Goal: Transaction & Acquisition: Download file/media

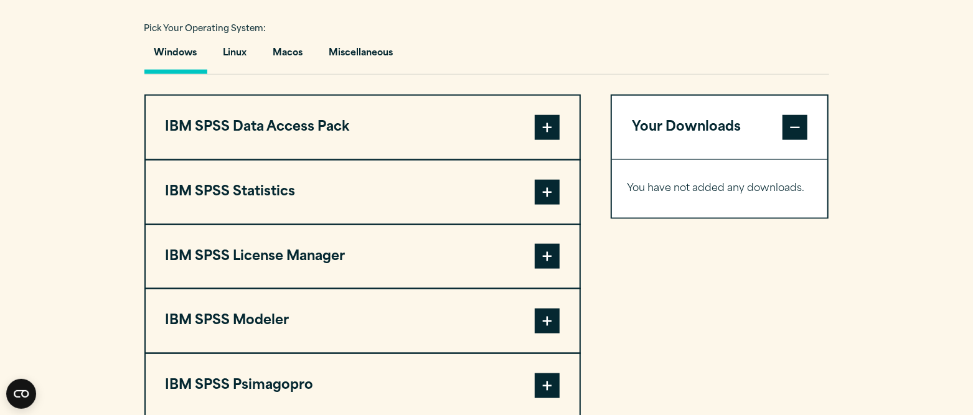
scroll to position [1011, 0]
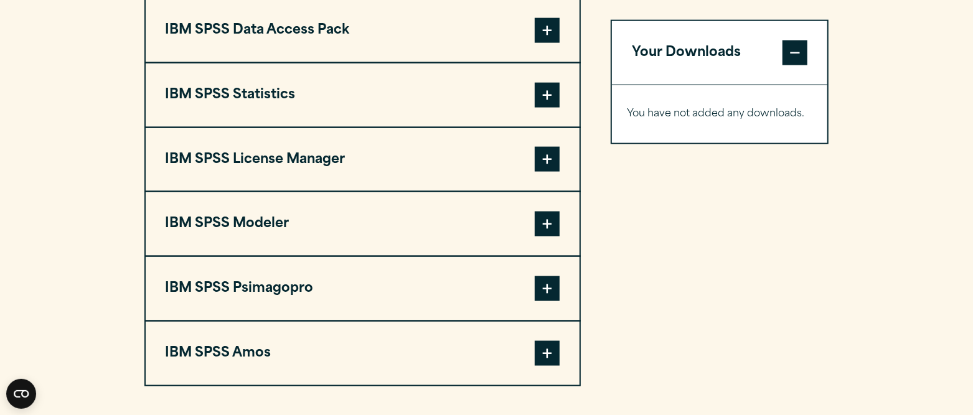
click at [546, 347] on span at bounding box center [547, 353] width 25 height 25
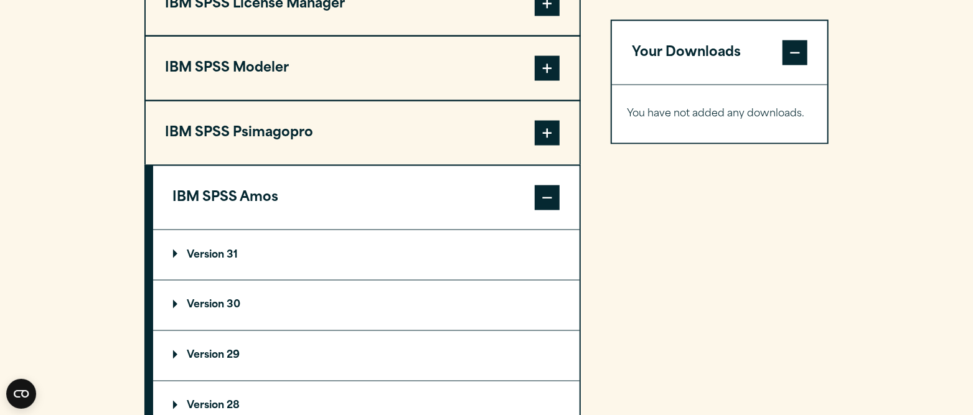
scroll to position [856, 0]
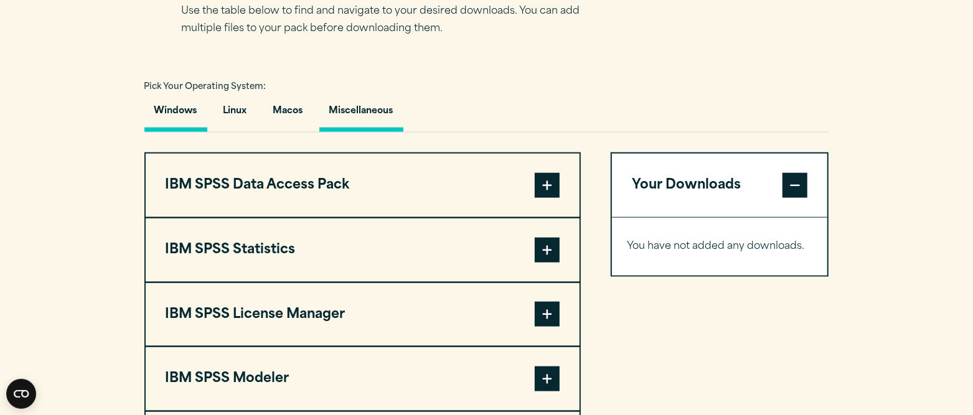
click at [368, 113] on button "Miscellaneous" at bounding box center [361, 113] width 84 height 35
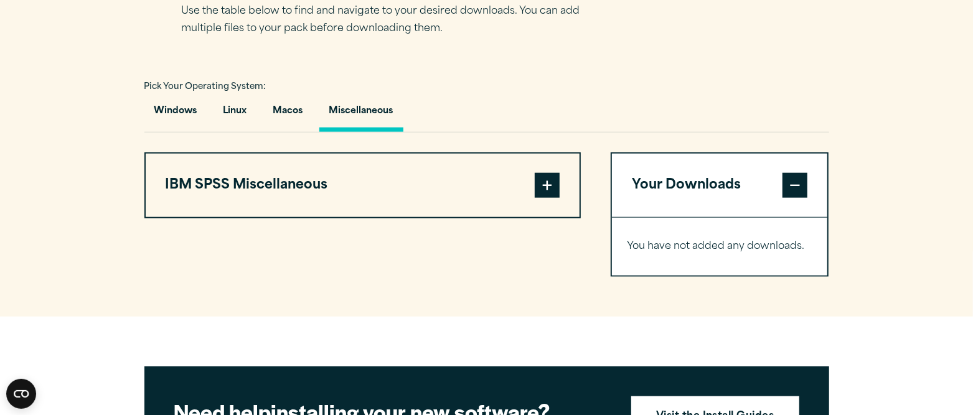
click at [553, 179] on span at bounding box center [547, 185] width 25 height 25
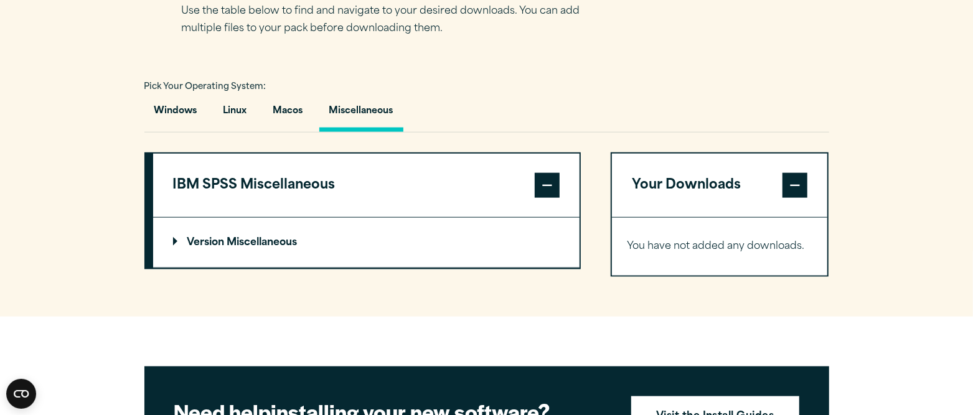
click at [177, 235] on summary "Version Miscellaneous" at bounding box center [366, 243] width 426 height 50
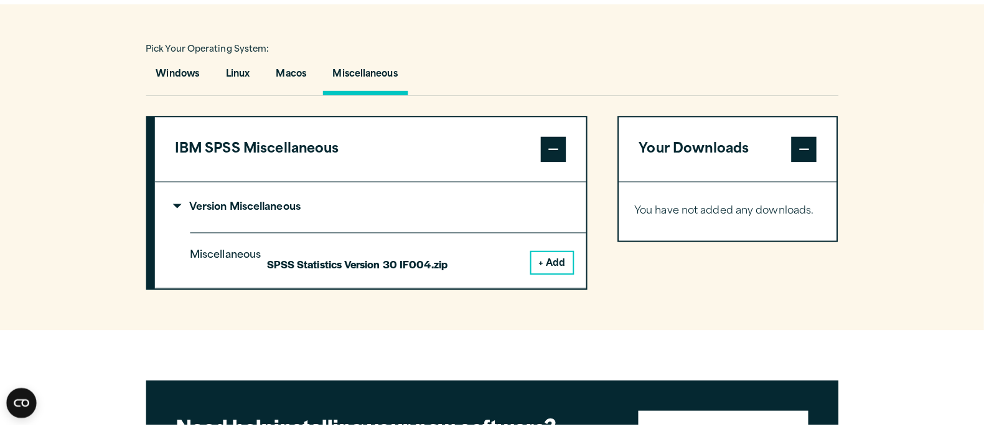
scroll to position [778, 0]
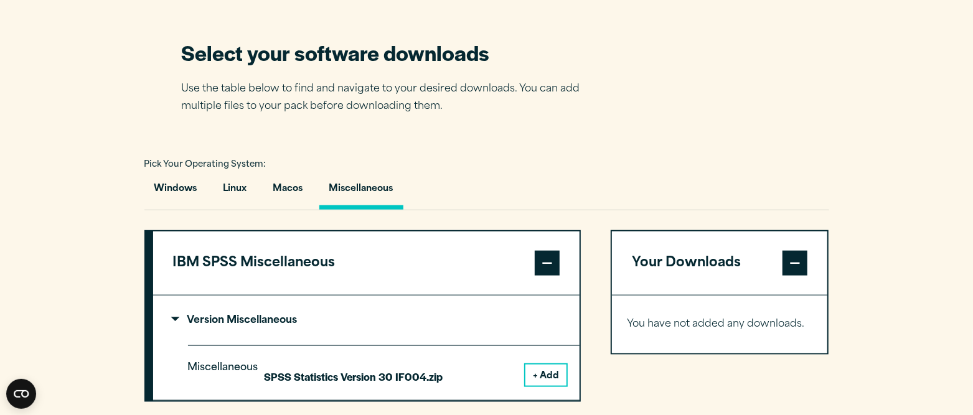
click at [173, 316] on p "Version Miscellaneous" at bounding box center [235, 321] width 124 height 10
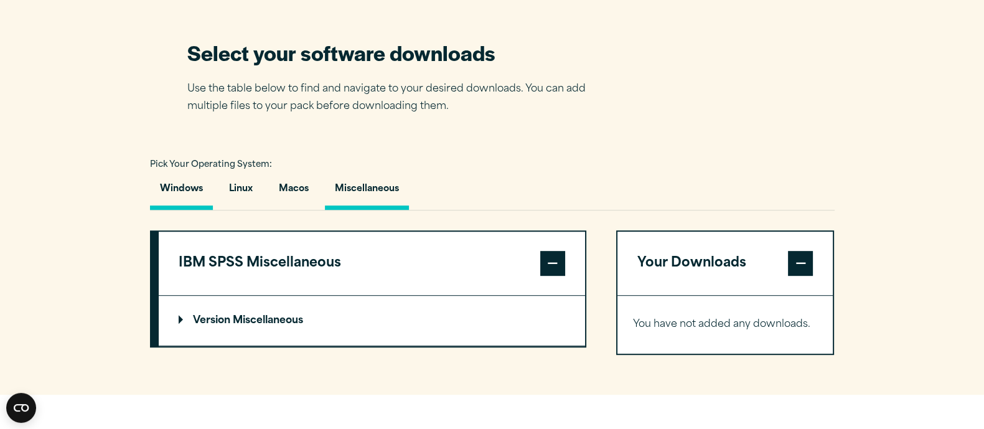
click at [182, 179] on button "Windows" at bounding box center [181, 191] width 63 height 35
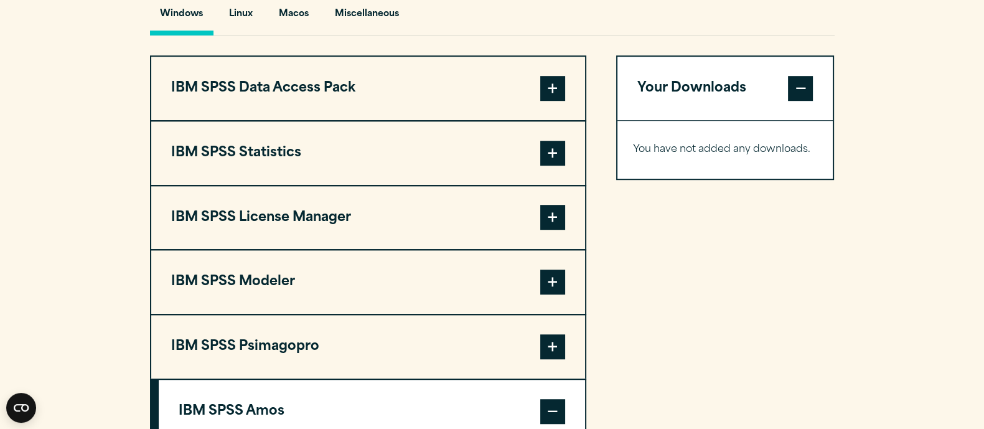
scroll to position [1088, 0]
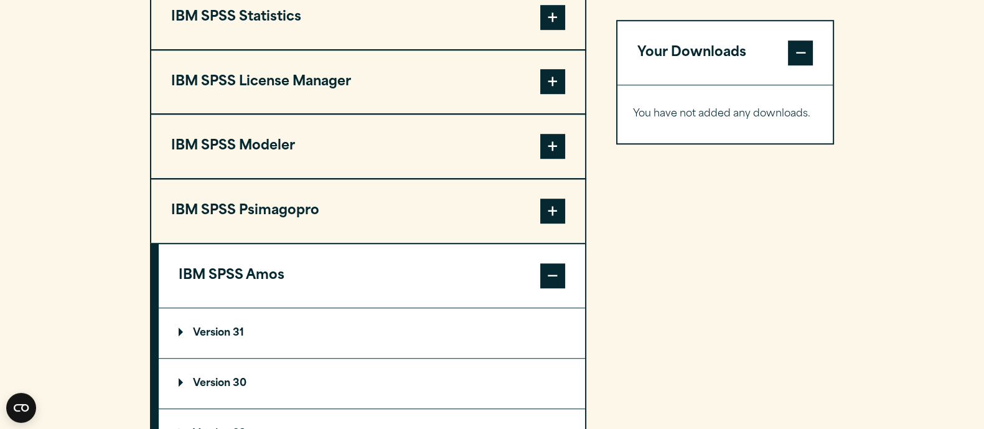
click at [218, 328] on p "Version 31" at bounding box center [211, 333] width 65 height 10
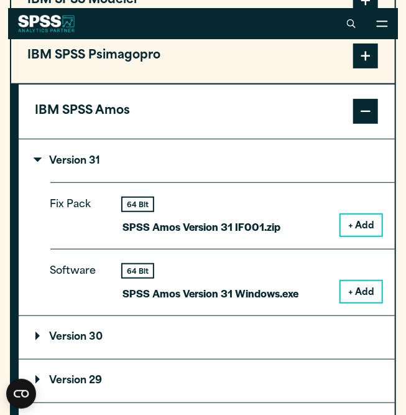
scroll to position [1316, 0]
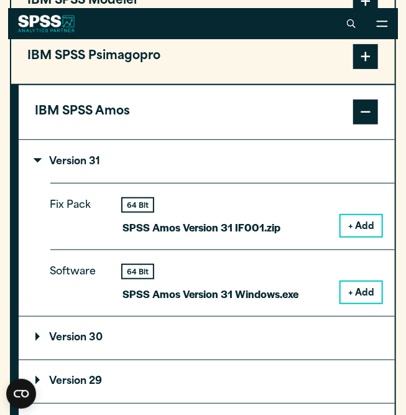
click at [357, 225] on button "+ Add" at bounding box center [361, 225] width 41 height 21
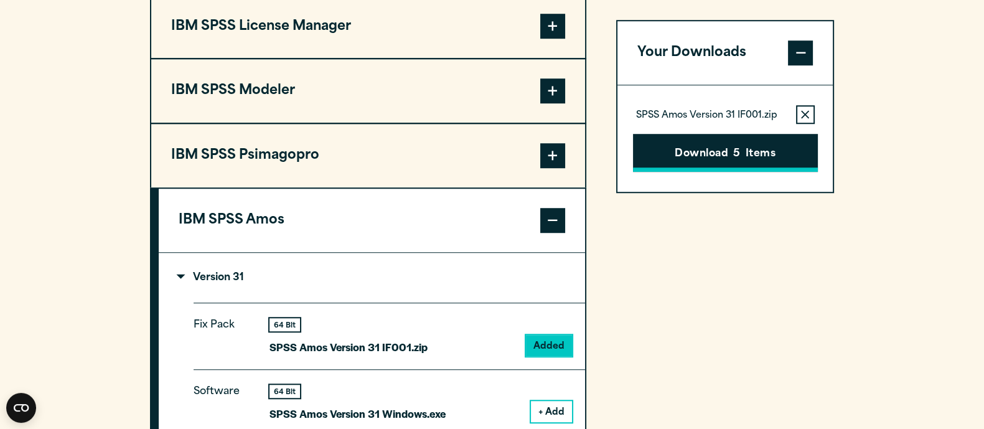
scroll to position [1131, 0]
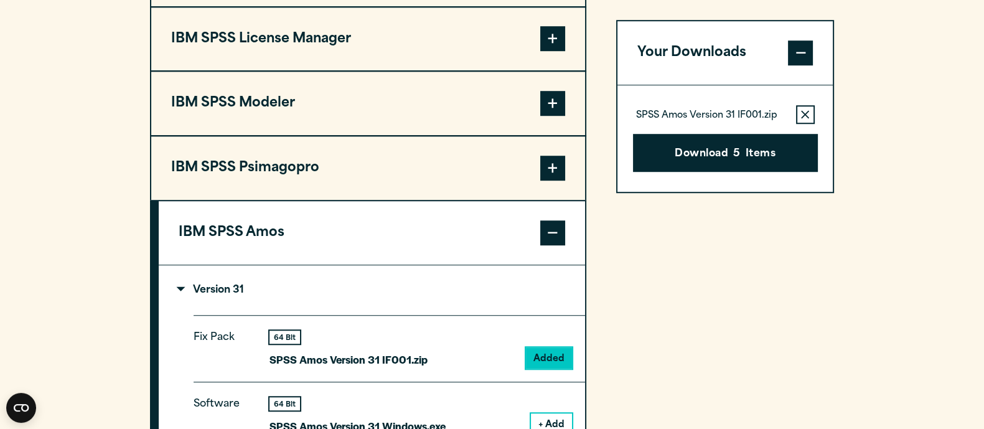
click at [714, 151] on button "Download 5 Items" at bounding box center [725, 153] width 185 height 39
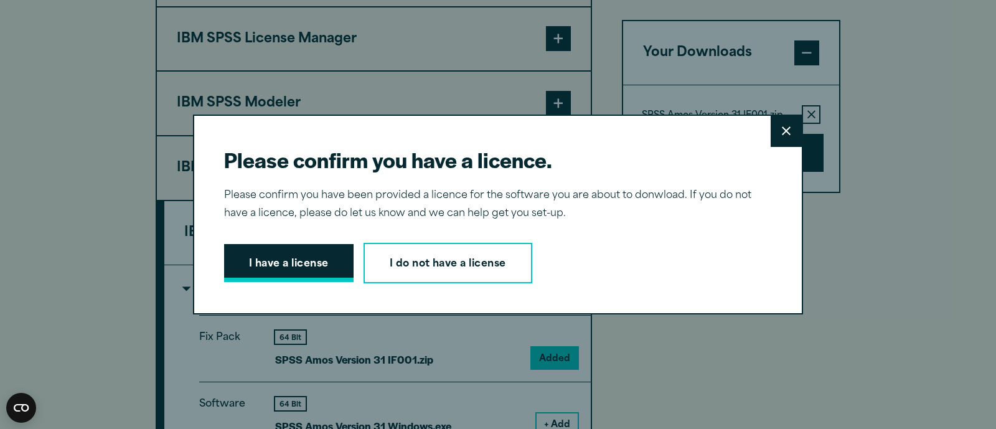
click at [284, 254] on button "I have a license" at bounding box center [288, 263] width 129 height 39
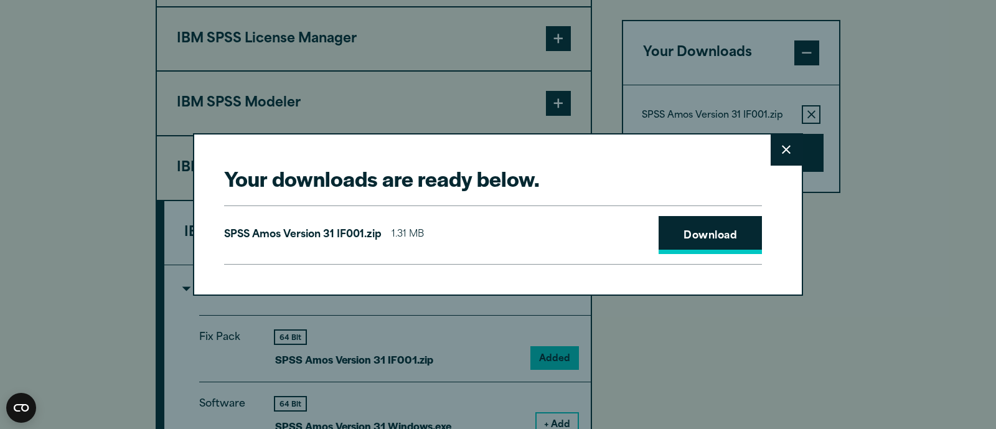
click at [706, 228] on link "Download" at bounding box center [709, 235] width 103 height 39
click at [782, 147] on icon at bounding box center [786, 149] width 9 height 9
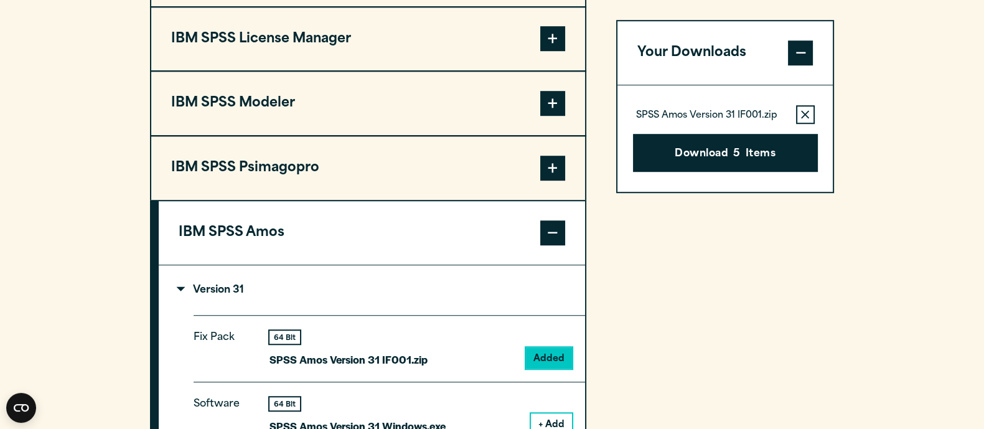
scroll to position [1209, 0]
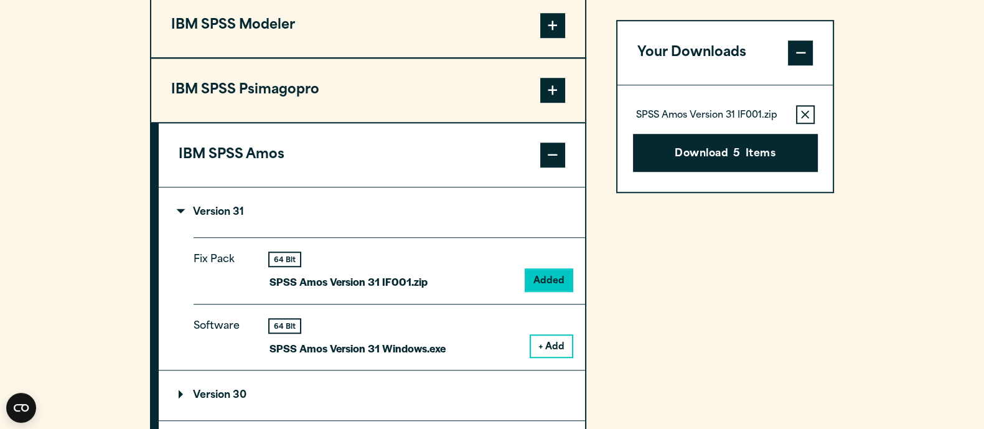
click at [560, 344] on button "+ Add" at bounding box center [551, 345] width 41 height 21
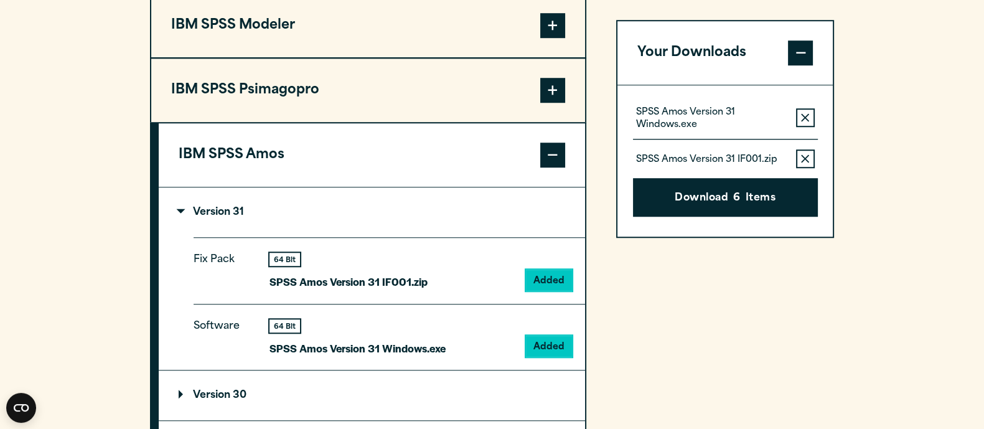
click at [808, 156] on icon "button" at bounding box center [805, 159] width 8 height 8
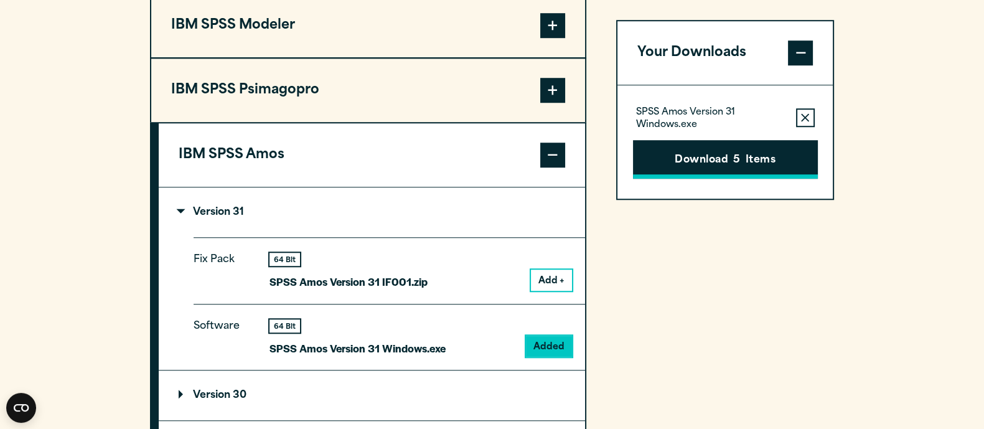
click at [697, 157] on button "Download 5 Items" at bounding box center [725, 159] width 185 height 39
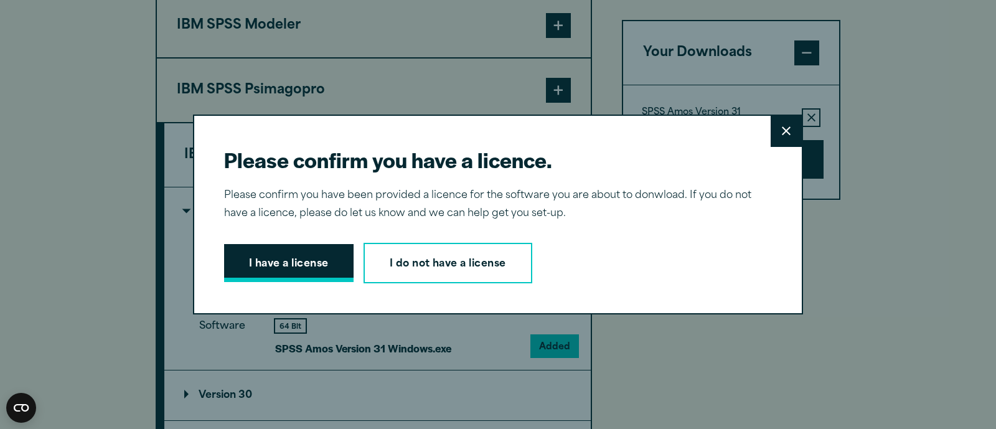
click at [251, 253] on button "I have a license" at bounding box center [288, 263] width 129 height 39
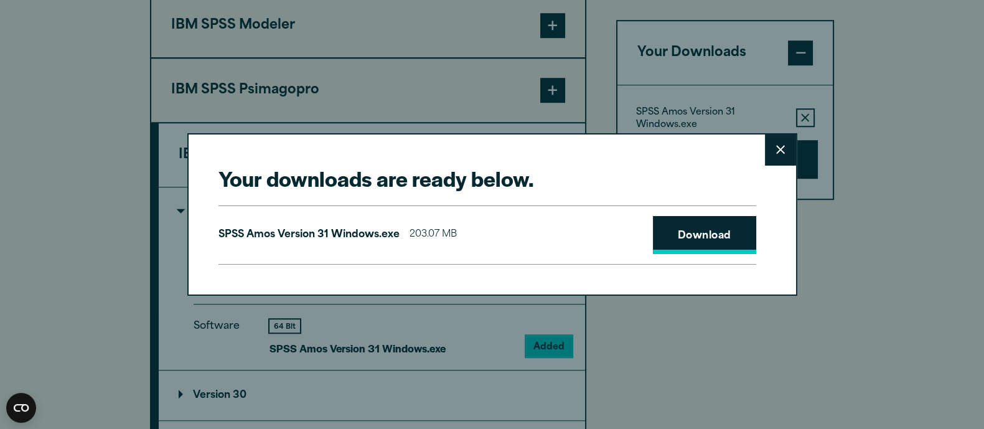
click at [694, 238] on link "Download" at bounding box center [704, 235] width 103 height 39
click at [890, 142] on div "Your downloads are ready below. Close SPSS [PERSON_NAME] Version 31 Windows.exe…" at bounding box center [492, 214] width 984 height 429
